Goal: Task Accomplishment & Management: Manage account settings

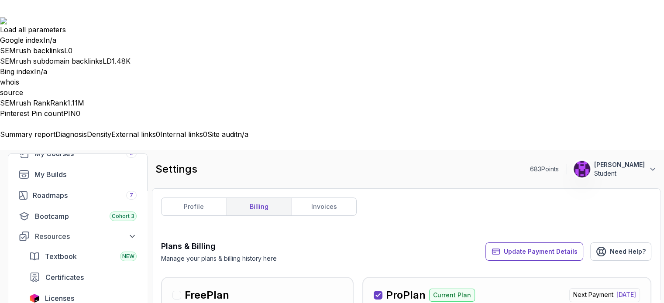
click at [0, 0] on icon at bounding box center [0, 0] width 0 height 0
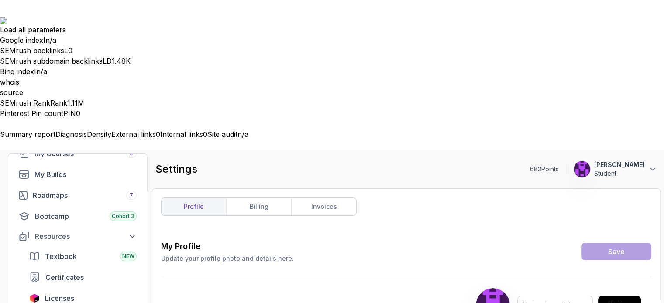
click at [0, 0] on icon at bounding box center [0, 0] width 0 height 0
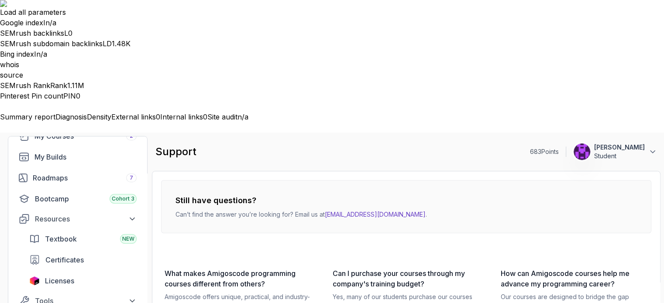
click at [376, 211] on link "hello@amigoscode.com" at bounding box center [375, 214] width 101 height 7
drag, startPoint x: 473, startPoint y: 76, endPoint x: 457, endPoint y: 79, distance: 16.1
click at [473, 180] on div "Still have questions? Can’t find the answer you’re looking for? Email us at hel…" at bounding box center [406, 206] width 490 height 53
drag, startPoint x: 398, startPoint y: 84, endPoint x: 326, endPoint y: 80, distance: 72.6
click at [326, 180] on div "Still have questions? Can’t find the answer you’re looking for? Email us at hel…" at bounding box center [406, 206] width 490 height 53
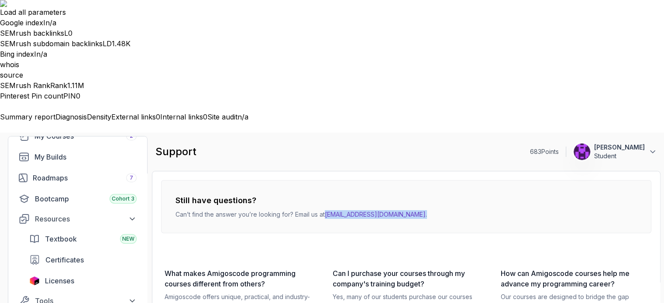
copy p "hello@amigoscode.com ."
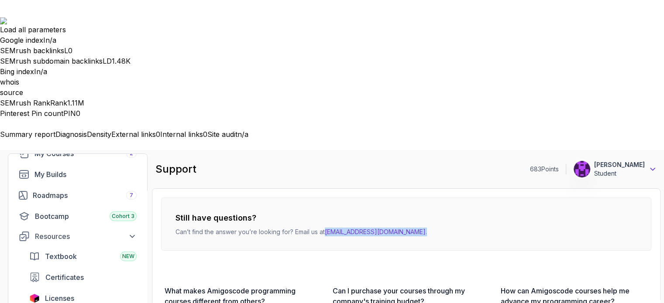
click at [650, 165] on icon at bounding box center [652, 169] width 9 height 9
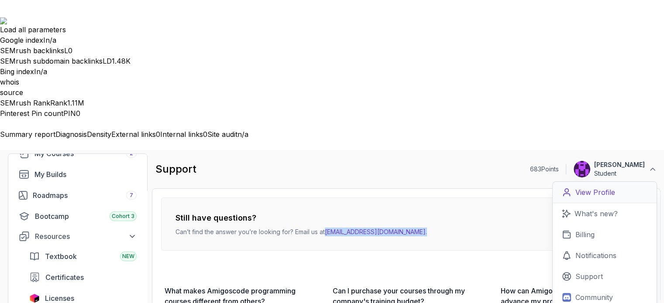
click at [600, 187] on p "View Profile" at bounding box center [595, 192] width 40 height 10
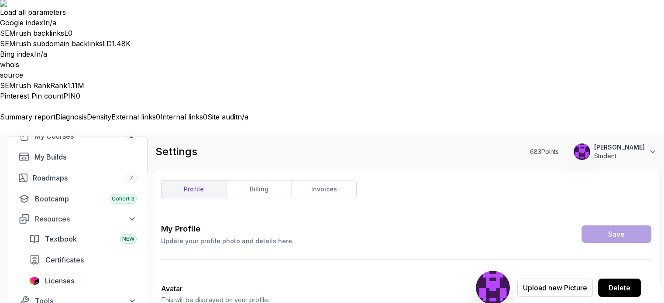
click at [0, 0] on icon at bounding box center [0, 0] width 0 height 0
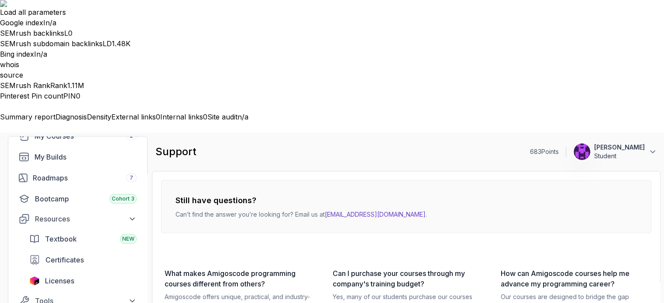
click at [0, 0] on icon at bounding box center [0, 0] width 0 height 0
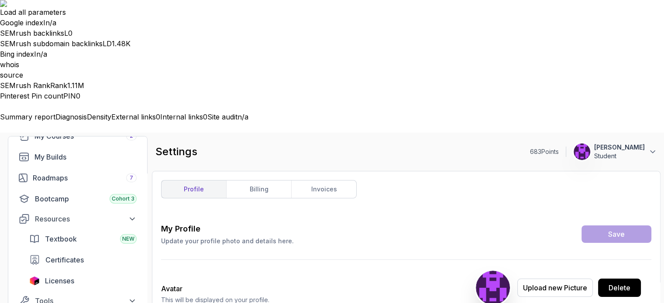
click at [0, 0] on icon at bounding box center [0, 0] width 0 height 0
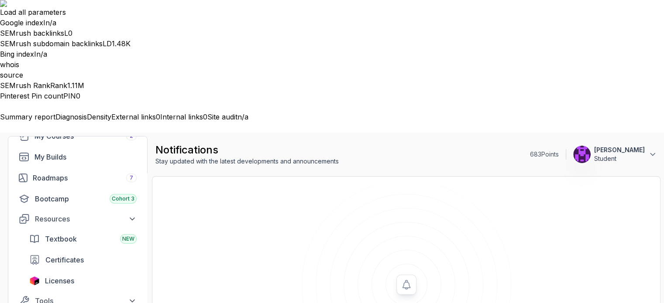
click at [590, 146] on img at bounding box center [581, 154] width 17 height 17
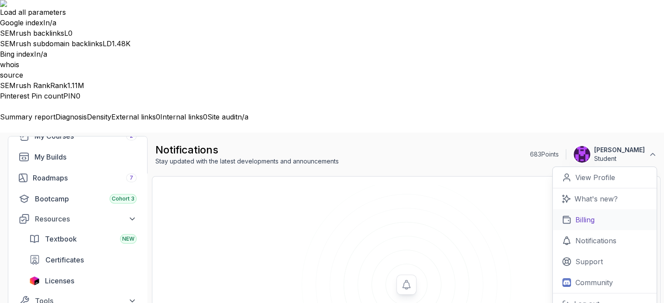
click at [590, 215] on p "Billing" at bounding box center [584, 220] width 19 height 10
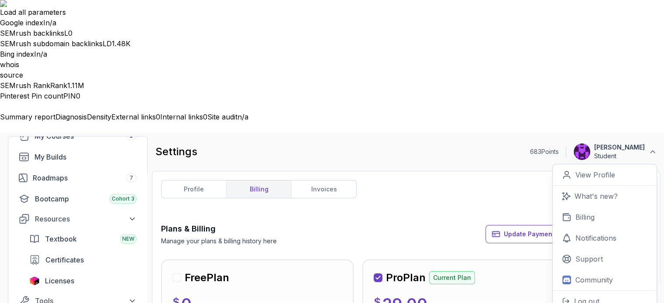
click at [473, 180] on div "profile billing invoices Plans & Billing Manage your plans & billing history he…" at bounding box center [406, 301] width 490 height 243
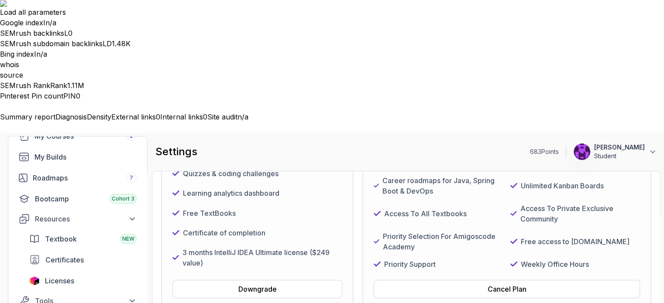
scroll to position [262, 0]
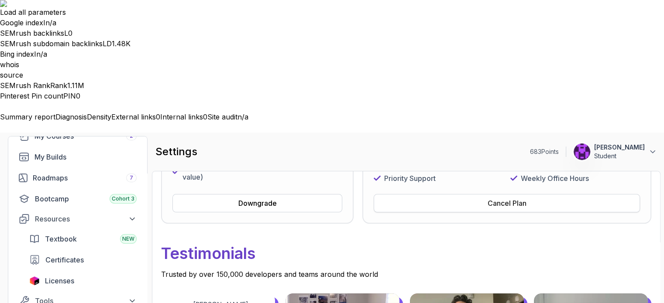
click at [518, 198] on div "Cancel Plan" at bounding box center [507, 203] width 39 height 10
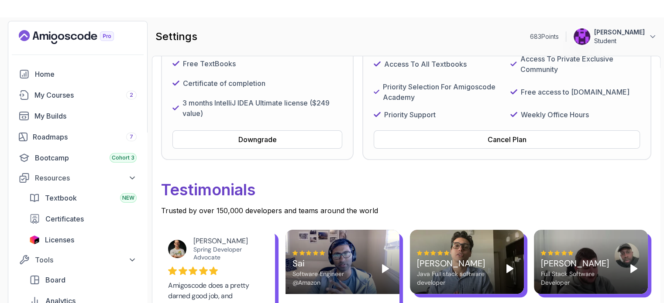
scroll to position [262, 0]
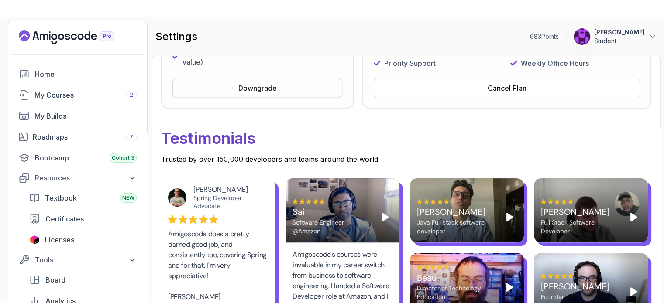
click at [269, 92] on div "Downgrade" at bounding box center [257, 88] width 38 height 10
click at [252, 86] on div "Downgrade" at bounding box center [257, 88] width 38 height 10
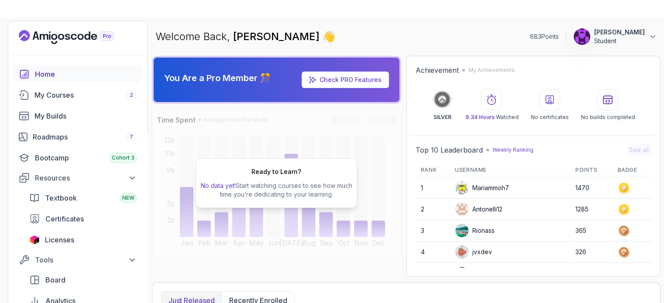
click at [0, 0] on icon at bounding box center [0, 0] width 0 height 0
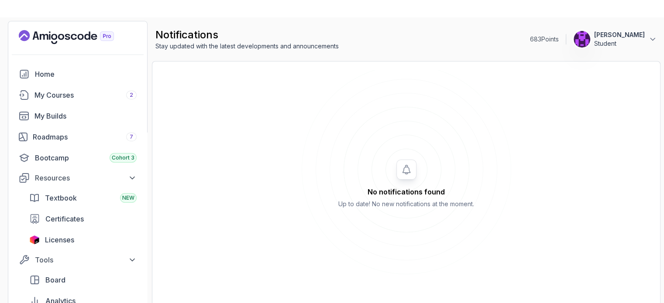
click at [0, 0] on icon at bounding box center [0, 0] width 0 height 0
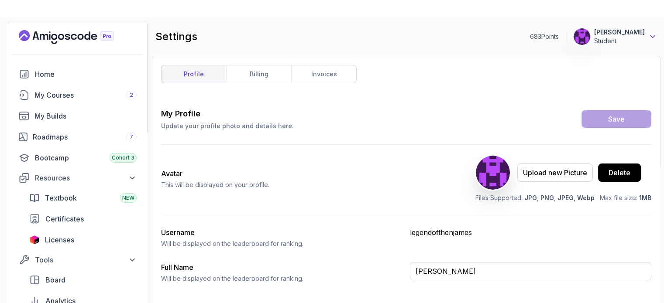
click at [652, 38] on icon at bounding box center [652, 37] width 4 height 2
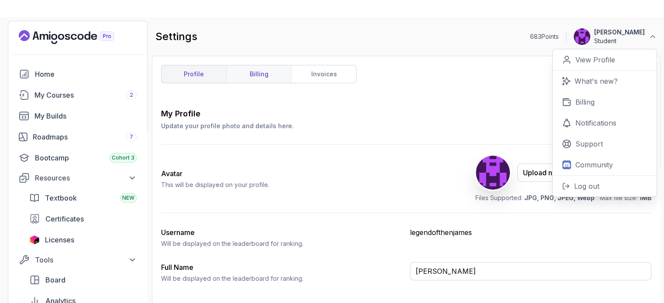
click at [270, 74] on link "billing" at bounding box center [258, 73] width 65 height 17
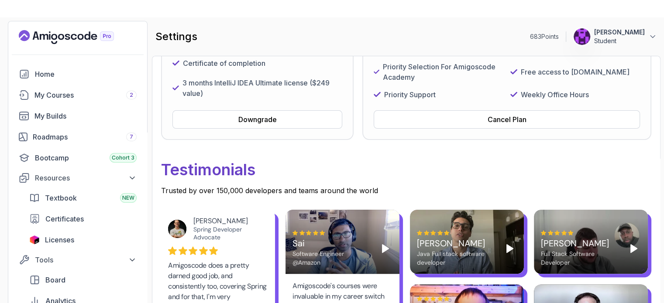
scroll to position [175, 0]
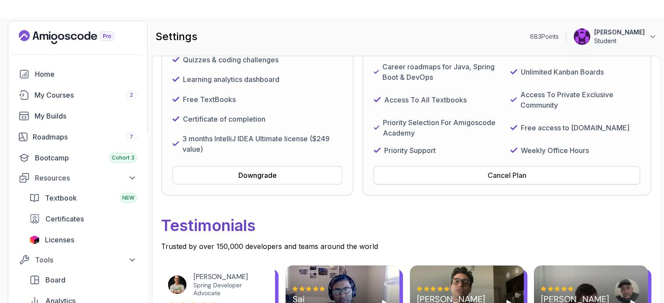
click at [510, 175] on div "Cancel Plan" at bounding box center [507, 175] width 39 height 10
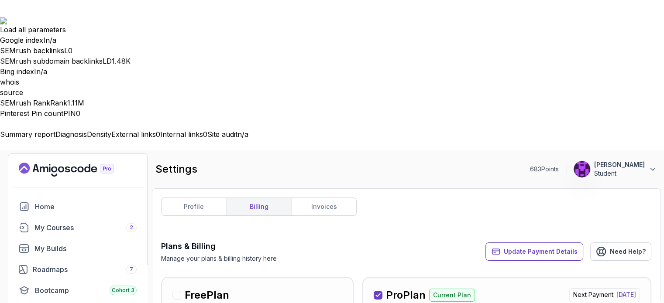
click at [635, 161] on p "[PERSON_NAME]" at bounding box center [619, 165] width 51 height 9
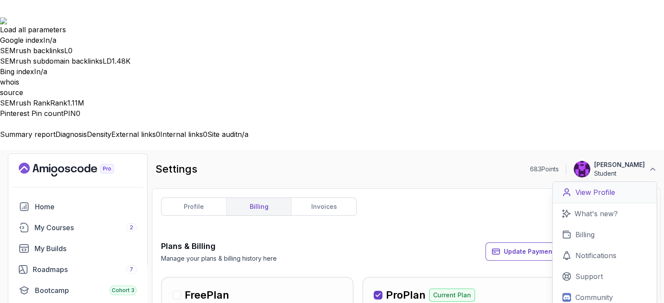
click at [598, 187] on p "View Profile" at bounding box center [595, 192] width 40 height 10
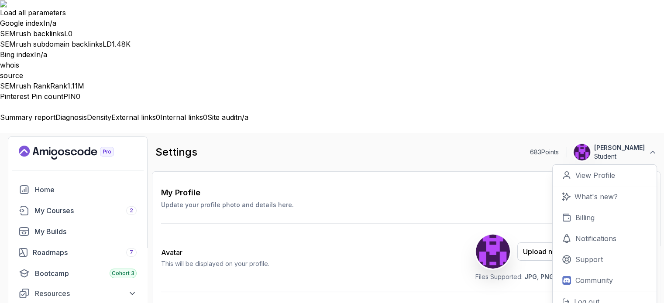
scroll to position [17, 0]
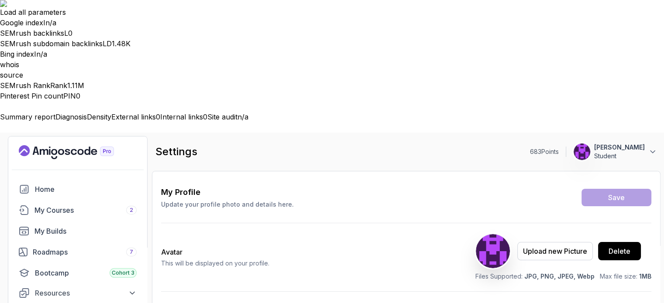
drag, startPoint x: 482, startPoint y: 163, endPoint x: 409, endPoint y: 157, distance: 72.7
copy p "legendofthenjames"
drag, startPoint x: 519, startPoint y: 242, endPoint x: 409, endPoint y: 236, distance: 109.7
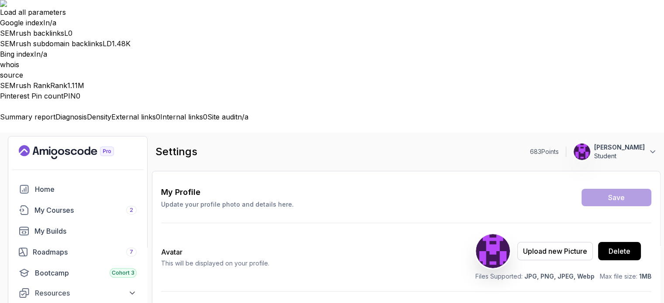
copy p "[EMAIL_ADDRESS][DOMAIN_NAME]"
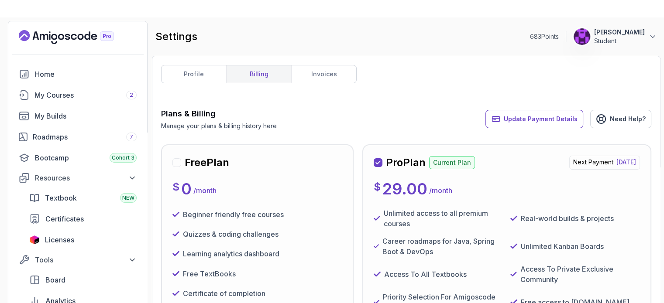
click at [0, 0] on icon at bounding box center [0, 0] width 0 height 0
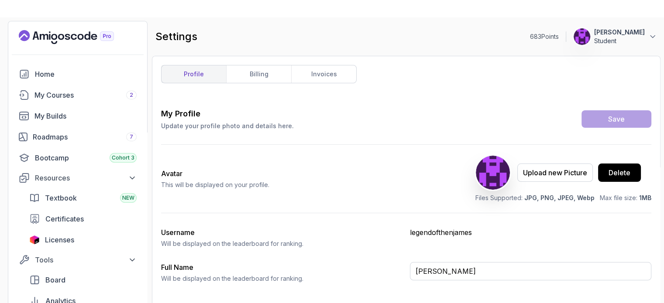
click at [0, 0] on icon at bounding box center [0, 0] width 0 height 0
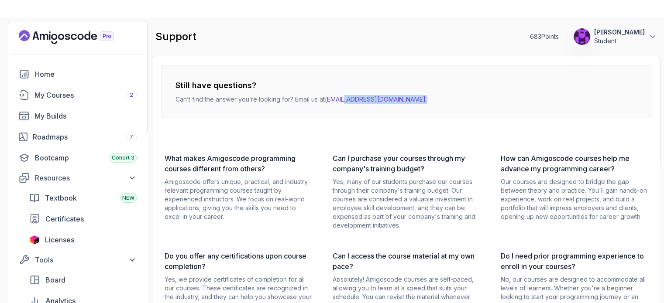
drag, startPoint x: 399, startPoint y: 100, endPoint x: 346, endPoint y: 106, distance: 53.1
click at [346, 106] on div "Still have questions? Can’t find the answer you’re looking for? Email us at [EM…" at bounding box center [406, 91] width 490 height 53
click at [449, 110] on div "Still have questions? Can’t find the answer you’re looking for? Email us at [EM…" at bounding box center [406, 91] width 490 height 53
drag, startPoint x: 401, startPoint y: 94, endPoint x: 326, endPoint y: 102, distance: 74.6
click at [326, 102] on div "Still have questions? Can’t find the answer you’re looking for? Email us at [EM…" at bounding box center [406, 91] width 490 height 53
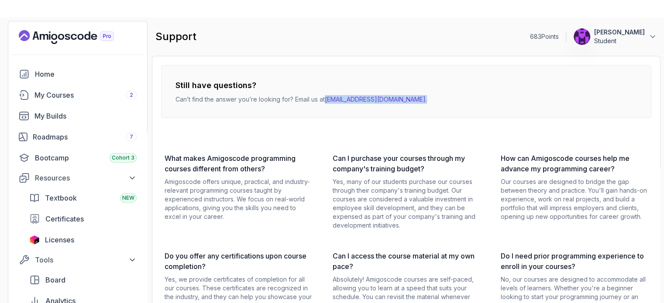
copy p "[EMAIL_ADDRESS][DOMAIN_NAME] ."
